Goal: Task Accomplishment & Management: Manage account settings

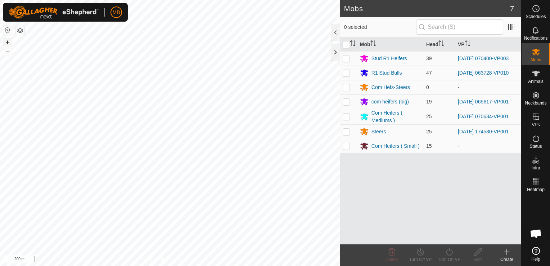
click at [7, 40] on button "+" at bounding box center [7, 42] width 9 height 9
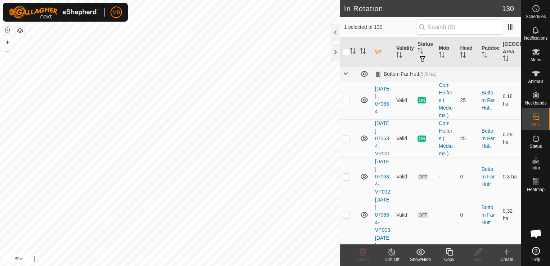
click at [449, 251] on icon at bounding box center [449, 251] width 9 height 9
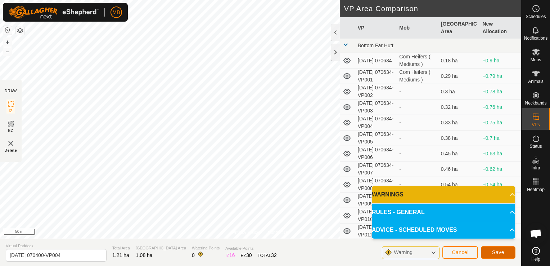
click at [488, 253] on button "Save" at bounding box center [498, 252] width 35 height 13
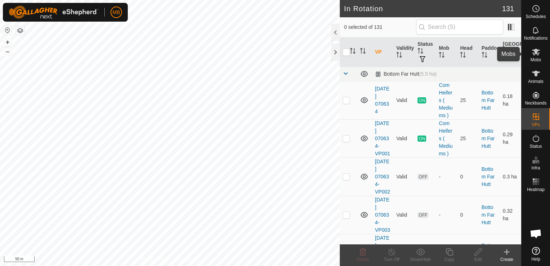
click at [540, 58] on span "Mobs" at bounding box center [536, 60] width 10 height 4
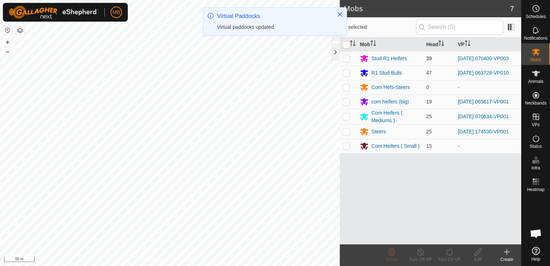
click at [347, 58] on p-checkbox at bounding box center [346, 58] width 7 height 6
checkbox input "true"
click at [444, 261] on div "Turn On VP" at bounding box center [449, 259] width 29 height 6
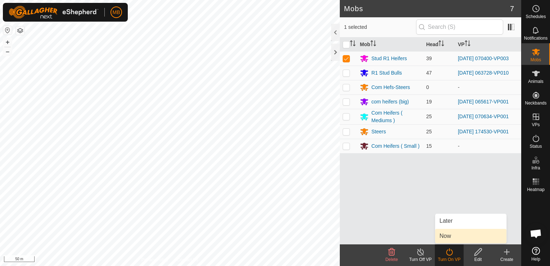
click at [453, 238] on link "Now" at bounding box center [470, 236] width 71 height 14
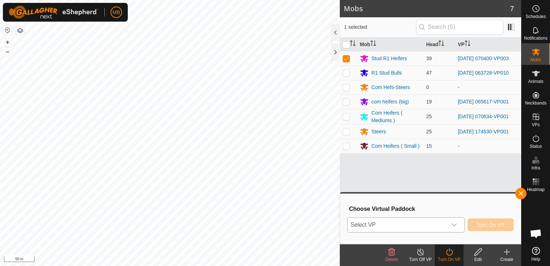
click at [454, 224] on icon "dropdown trigger" at bounding box center [454, 224] width 5 height 3
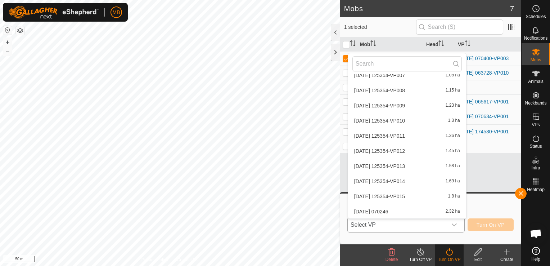
scroll to position [1636, 0]
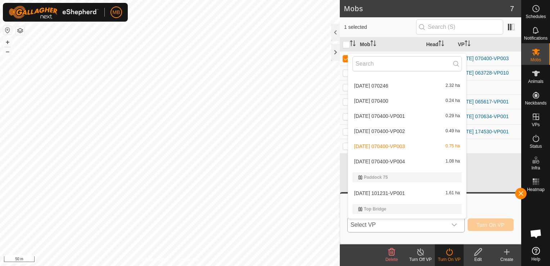
click at [424, 160] on li "[DATE] 070400-VP004 1.08 ha" at bounding box center [407, 161] width 118 height 14
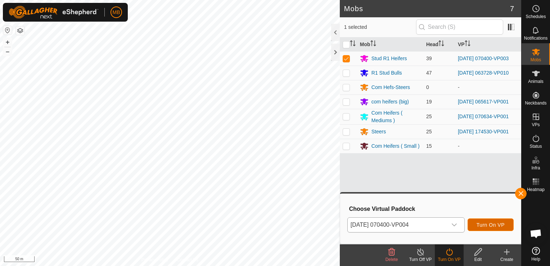
click at [481, 225] on span "Turn On VP" at bounding box center [491, 225] width 28 height 6
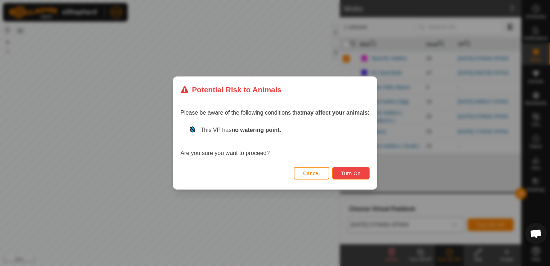
click at [342, 175] on span "Turn On" at bounding box center [350, 173] width 19 height 6
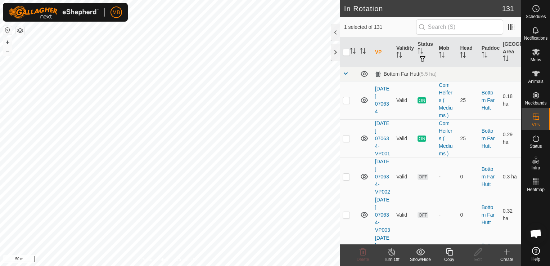
click at [451, 253] on icon at bounding box center [449, 251] width 9 height 9
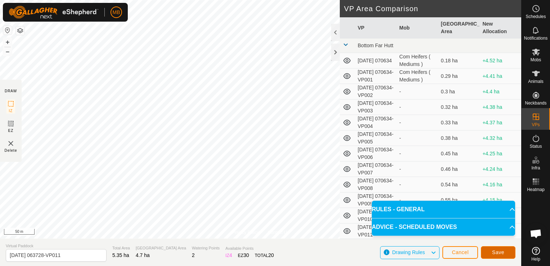
click at [494, 250] on span "Save" at bounding box center [498, 252] width 12 height 6
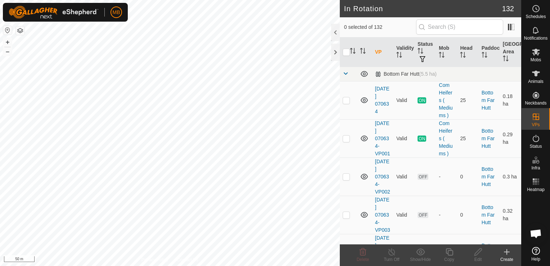
checkbox input "true"
click at [534, 57] on es-mob-svg-icon at bounding box center [536, 52] width 13 height 12
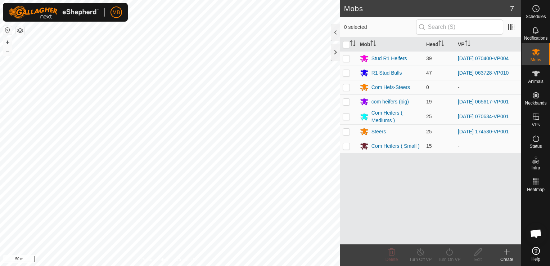
click at [346, 72] on p-checkbox at bounding box center [346, 73] width 7 height 6
checkbox input "true"
click at [448, 253] on icon at bounding box center [449, 251] width 9 height 9
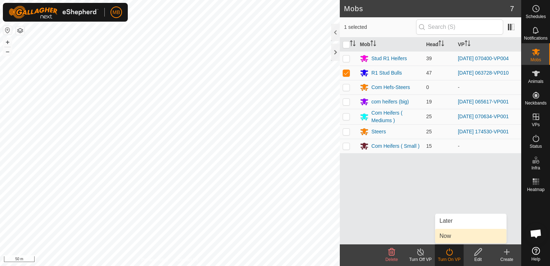
click at [452, 238] on link "Now" at bounding box center [470, 236] width 71 height 14
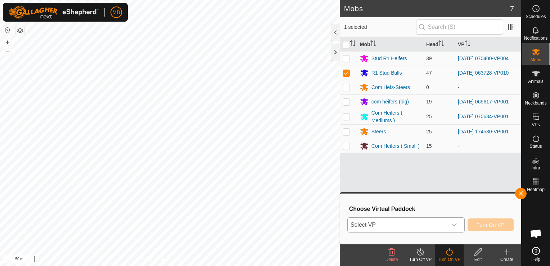
click at [460, 225] on div "dropdown trigger" at bounding box center [454, 225] width 14 height 14
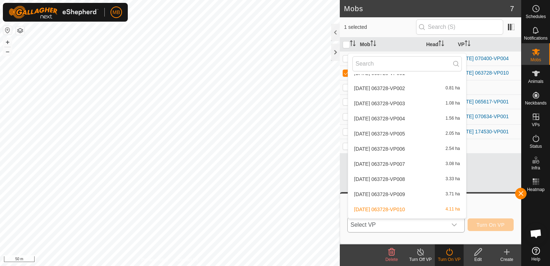
scroll to position [1984, 0]
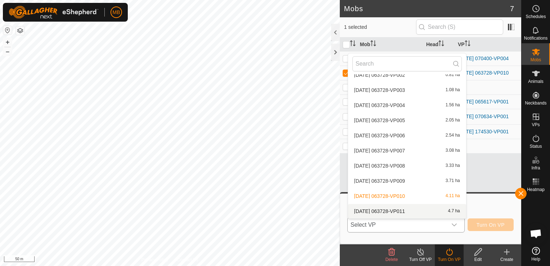
click at [450, 211] on li "[DATE] 063728-VP011 4.7 ha" at bounding box center [407, 211] width 118 height 14
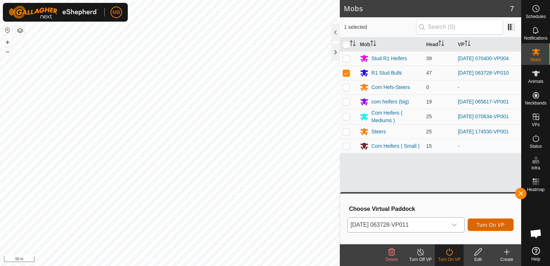
click at [485, 227] on span "Turn On VP" at bounding box center [491, 225] width 28 height 6
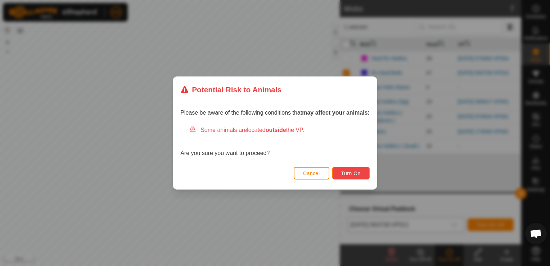
click at [349, 175] on span "Turn On" at bounding box center [350, 173] width 19 height 6
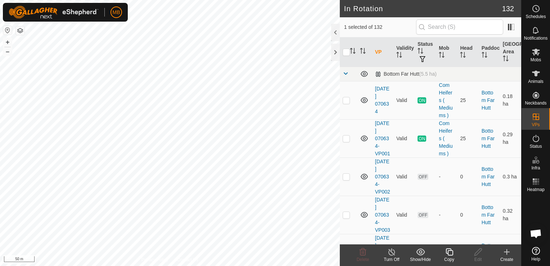
click at [395, 258] on div "Turn Off" at bounding box center [391, 259] width 29 height 6
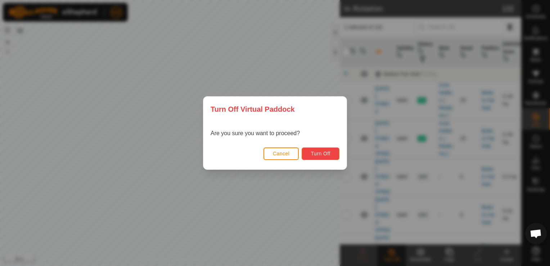
click at [320, 153] on span "Turn Off" at bounding box center [321, 154] width 20 height 6
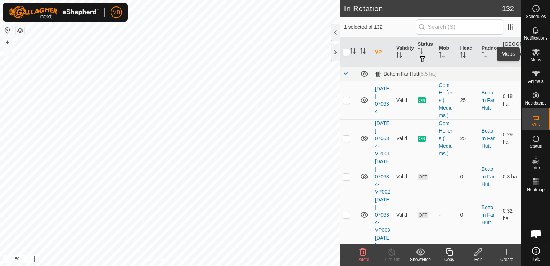
click at [534, 60] on span "Mobs" at bounding box center [536, 60] width 10 height 4
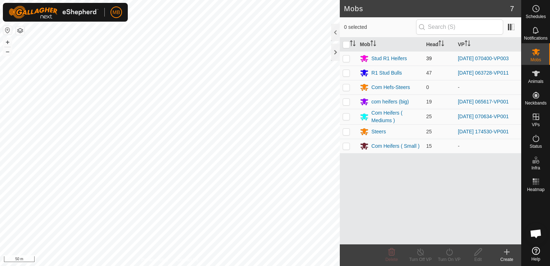
click at [346, 57] on p-checkbox at bounding box center [346, 58] width 7 height 6
checkbox input "true"
click at [448, 250] on icon at bounding box center [449, 251] width 9 height 9
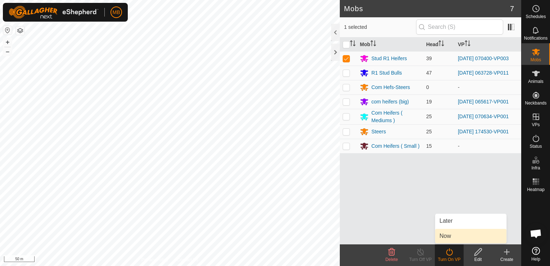
click at [452, 238] on link "Now" at bounding box center [470, 236] width 71 height 14
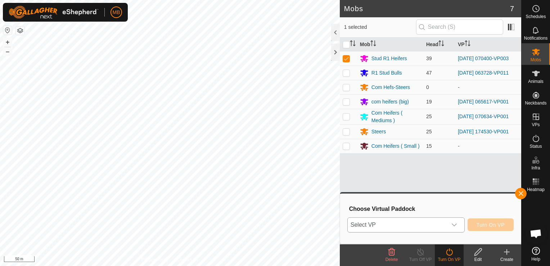
click at [455, 223] on icon "dropdown trigger" at bounding box center [455, 225] width 6 height 6
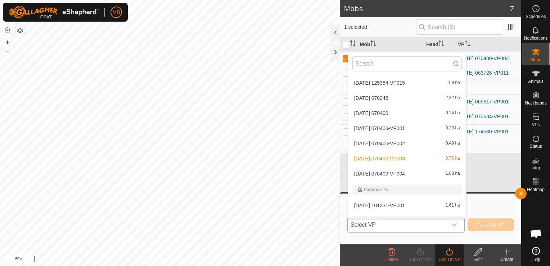
scroll to position [1615, 0]
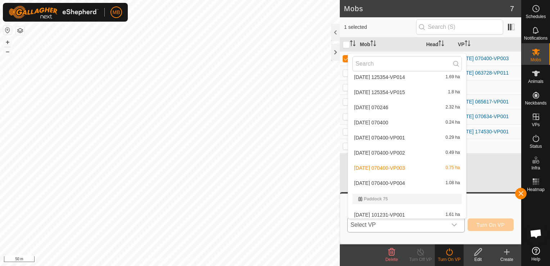
click at [422, 178] on li "[DATE] 070400-VP004 1.08 ha" at bounding box center [407, 183] width 118 height 14
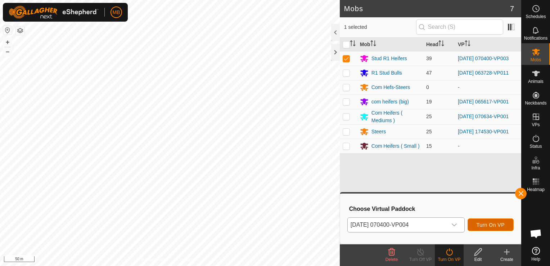
click at [483, 224] on span "Turn On VP" at bounding box center [491, 225] width 28 height 6
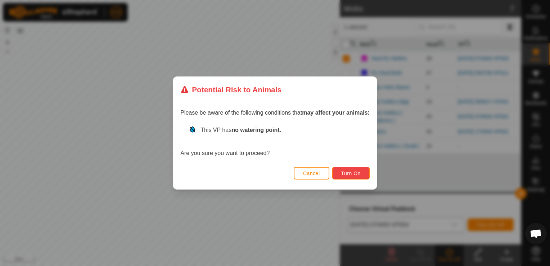
click at [359, 171] on span "Turn On" at bounding box center [350, 173] width 19 height 6
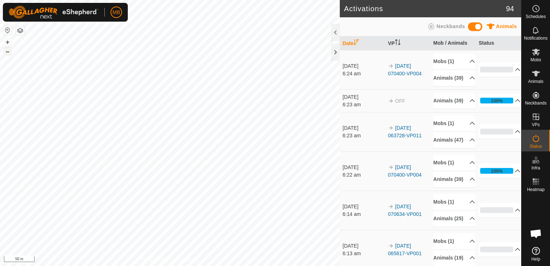
click at [9, 52] on button "–" at bounding box center [7, 51] width 9 height 9
click at [9, 44] on button "+" at bounding box center [7, 42] width 9 height 9
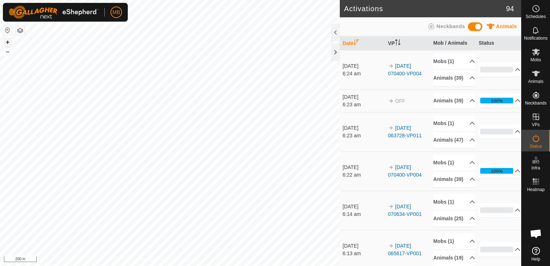
click at [9, 44] on button "+" at bounding box center [7, 42] width 9 height 9
click at [342, 252] on div "Activations 94 Animals Neckbands Date VP Mob / Animals Status [DATE] 6:24 am 20…" at bounding box center [260, 133] width 521 height 266
click at [538, 78] on es-animals-svg-icon at bounding box center [536, 74] width 13 height 12
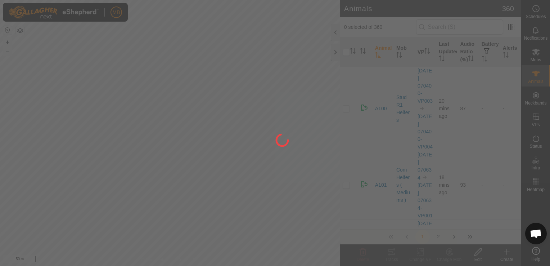
click at [290, 115] on div at bounding box center [275, 133] width 550 height 266
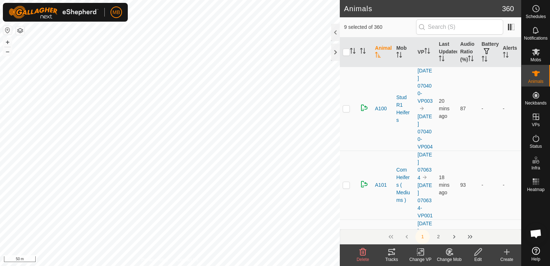
checkbox input "true"
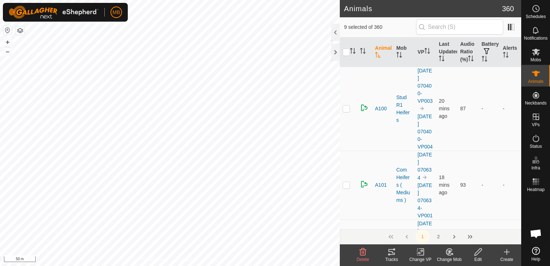
click at [451, 260] on div "Change Mob" at bounding box center [449, 259] width 29 height 6
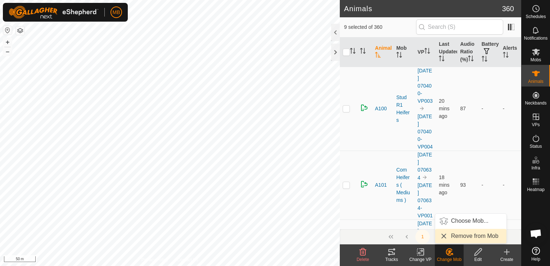
click at [462, 238] on link "Remove from Mob" at bounding box center [470, 236] width 71 height 14
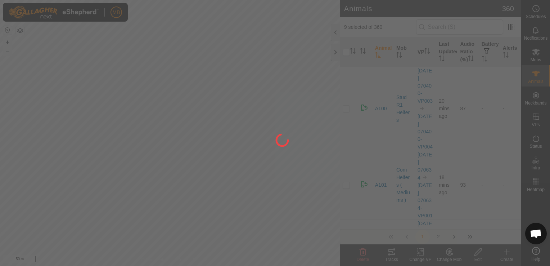
checkbox input "false"
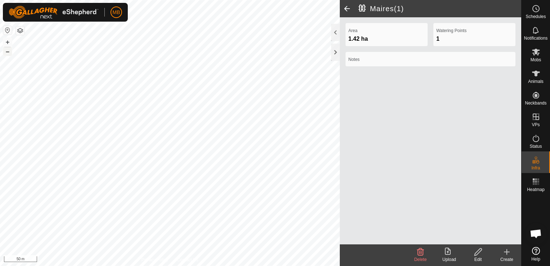
click at [6, 52] on button "–" at bounding box center [7, 51] width 9 height 9
click at [7, 41] on button "+" at bounding box center [7, 42] width 9 height 9
click at [538, 74] on icon at bounding box center [536, 73] width 9 height 9
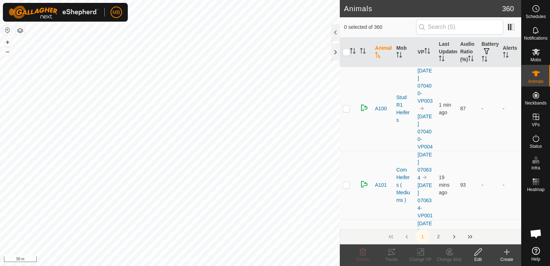
click at [168, 171] on div "A146 2074722220 com heifers (big) [DATE] 065617 + – ⇧ i 50 m" at bounding box center [170, 133] width 340 height 266
click at [180, 215] on div "[DATE] 065617-VP025 Status: OFF Type: Inclusion Zone + – ⇧ i 50 m" at bounding box center [170, 133] width 340 height 266
click at [112, 146] on div "[DATE] 065617-VP025 Status: OFF Type: Inclusion Zone + – ⇧ i 50 m" at bounding box center [170, 133] width 340 height 266
checkbox input "true"
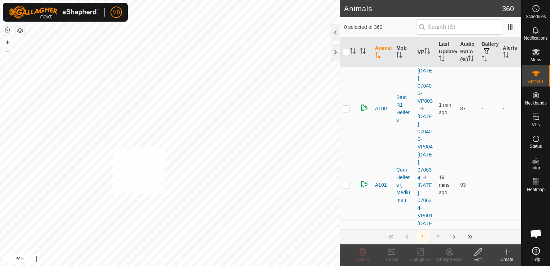
checkbox input "true"
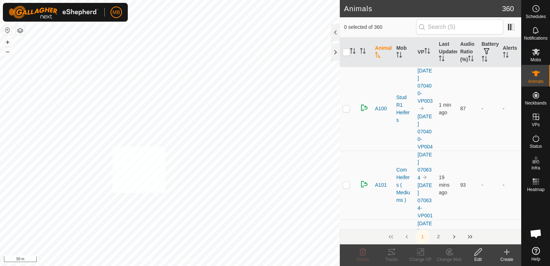
checkbox input "true"
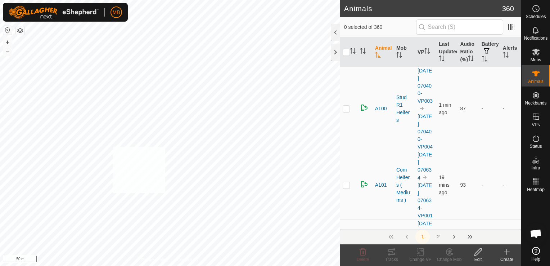
checkbox input "true"
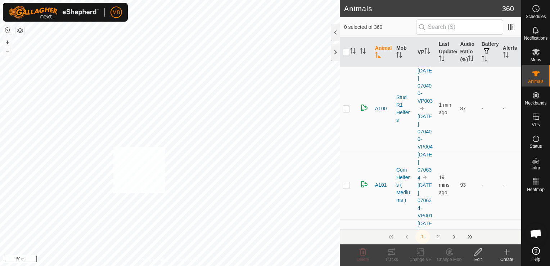
checkbox input "true"
click at [449, 255] on icon at bounding box center [449, 251] width 6 height 6
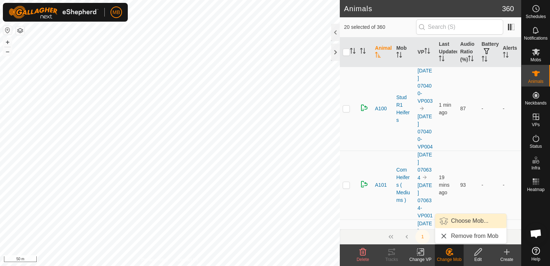
click at [465, 221] on link "Choose Mob..." at bounding box center [470, 221] width 71 height 14
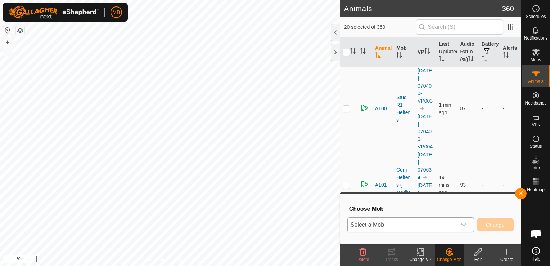
click at [465, 222] on icon "dropdown trigger" at bounding box center [464, 225] width 6 height 6
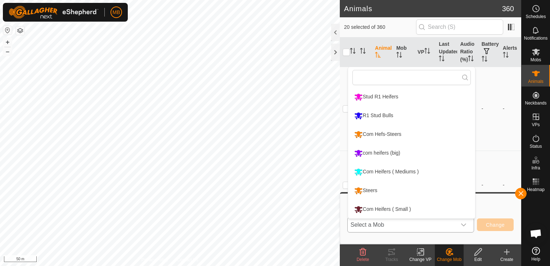
click at [431, 176] on li "Com Heifers ( Mediums )" at bounding box center [411, 172] width 127 height 18
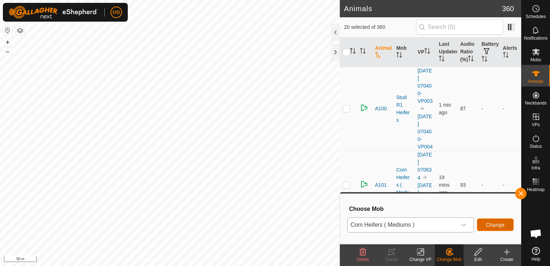
click at [487, 224] on span "Change" at bounding box center [495, 225] width 19 height 6
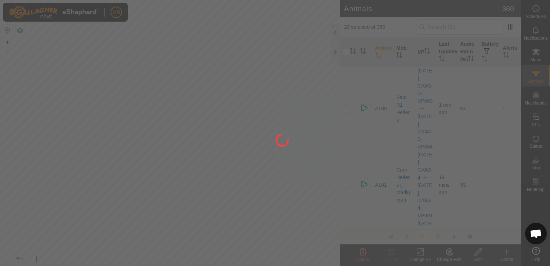
checkbox input "false"
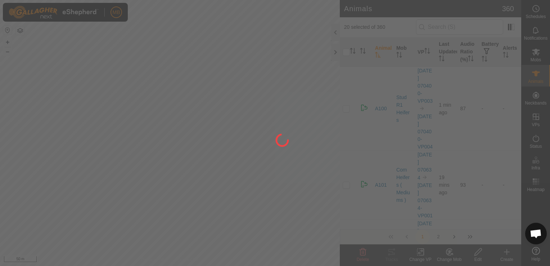
checkbox input "false"
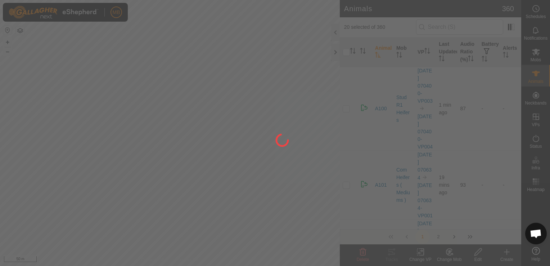
checkbox input "false"
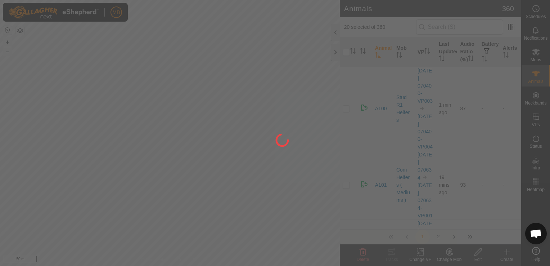
checkbox input "false"
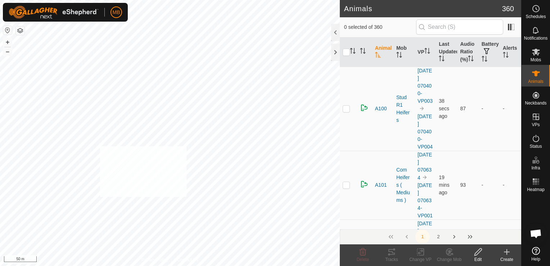
click at [79, 147] on div "A130 0652407058 Com Heifers ( Mediums ) [DATE] 065617 + – ⇧ i 50 m" at bounding box center [170, 133] width 340 height 266
checkbox input "true"
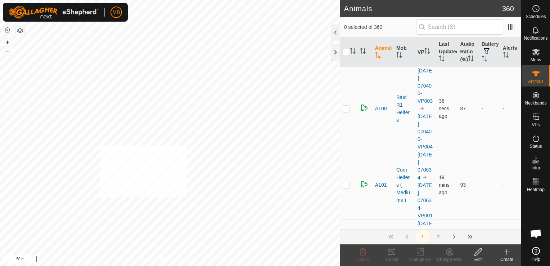
checkbox input "true"
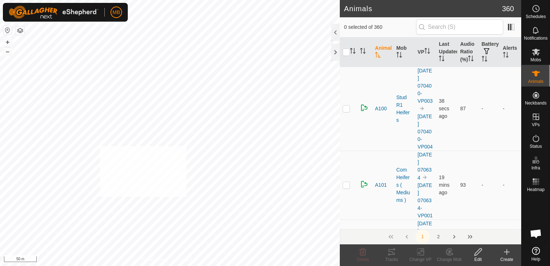
checkbox input "true"
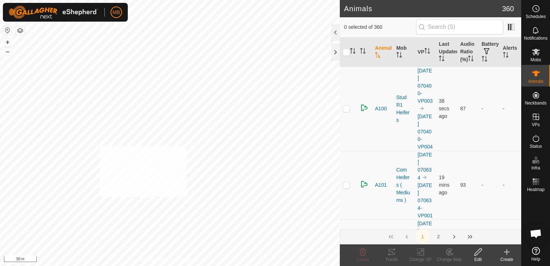
checkbox input "true"
click at [450, 253] on icon at bounding box center [449, 252] width 5 height 4
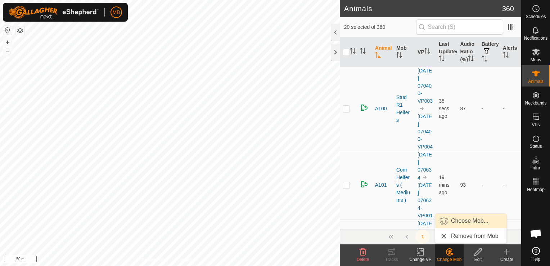
click at [470, 220] on link "Choose Mob..." at bounding box center [470, 221] width 71 height 14
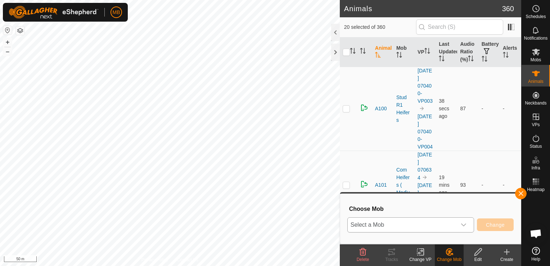
click at [462, 223] on icon "dropdown trigger" at bounding box center [464, 225] width 6 height 6
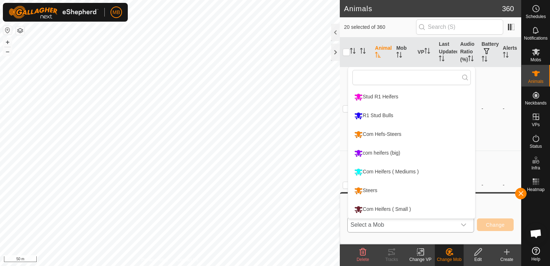
click at [408, 154] on li "com heifers (big)" at bounding box center [411, 153] width 127 height 18
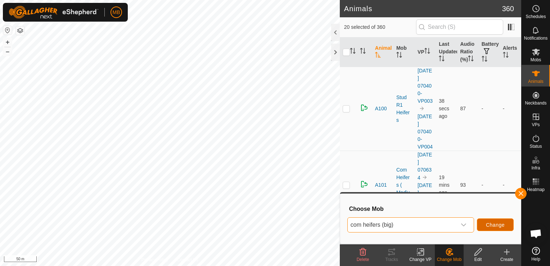
click at [488, 228] on button "Change" at bounding box center [495, 224] width 37 height 13
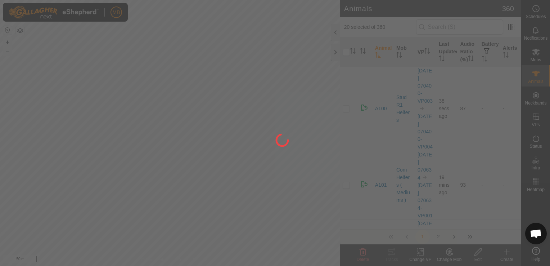
checkbox input "false"
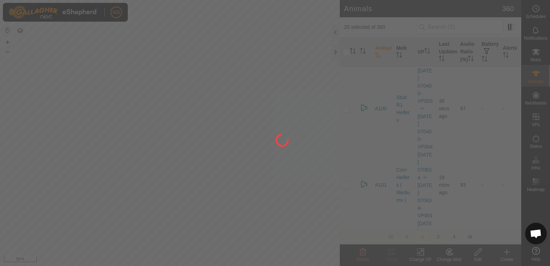
checkbox input "false"
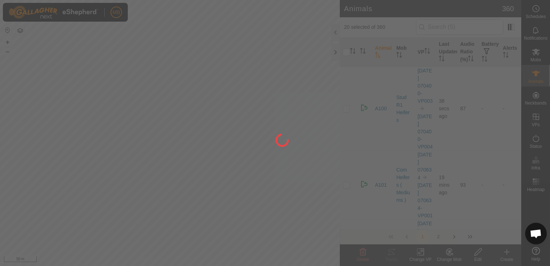
checkbox input "false"
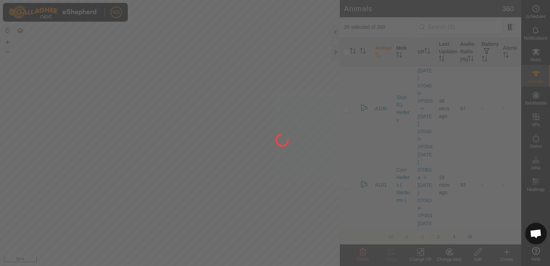
checkbox input "false"
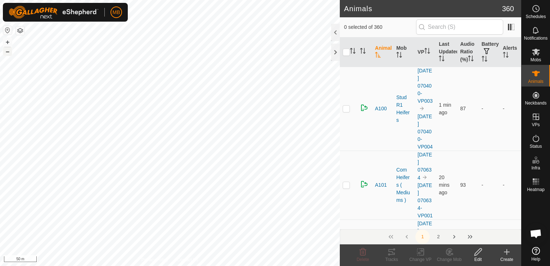
click at [7, 51] on button "–" at bounding box center [7, 51] width 9 height 9
click at [7, 40] on button "+" at bounding box center [7, 42] width 9 height 9
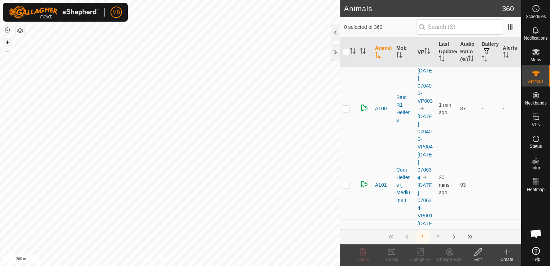
click at [7, 40] on button "+" at bounding box center [7, 42] width 9 height 9
